Goal: Understand site structure: Understand site structure

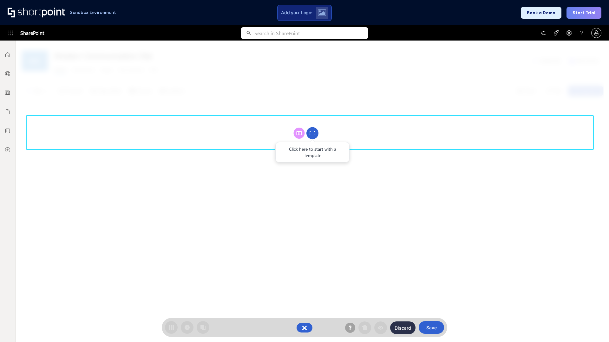
click at [312, 133] on circle at bounding box center [312, 133] width 12 height 12
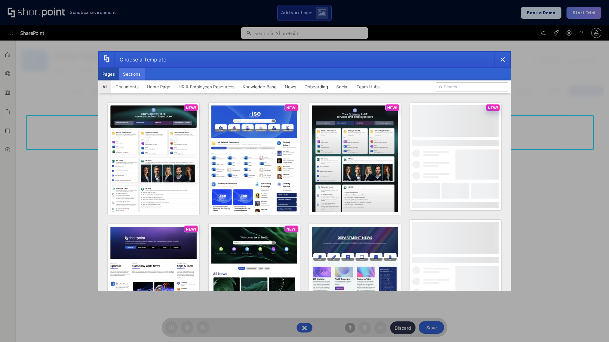
click at [132, 74] on button "Sections" at bounding box center [132, 74] width 26 height 13
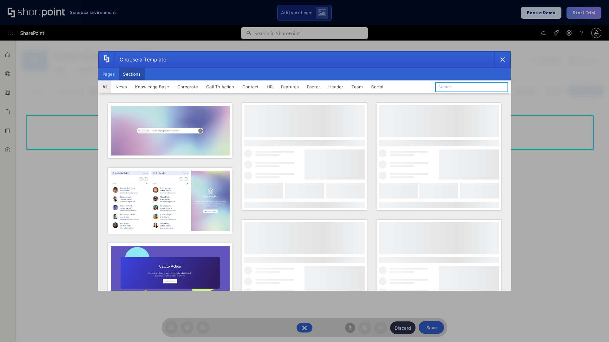
type input "Header 1"
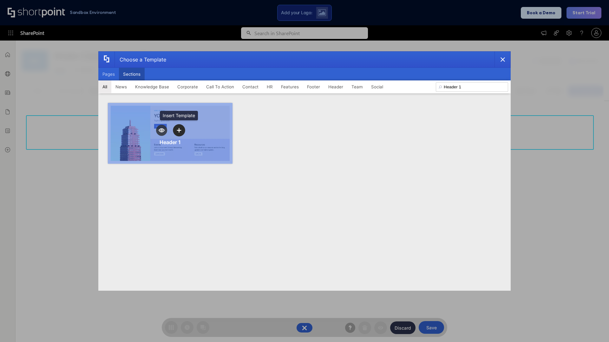
click at [179, 130] on icon "template selector" at bounding box center [179, 130] width 4 height 4
